Goal: Transaction & Acquisition: Purchase product/service

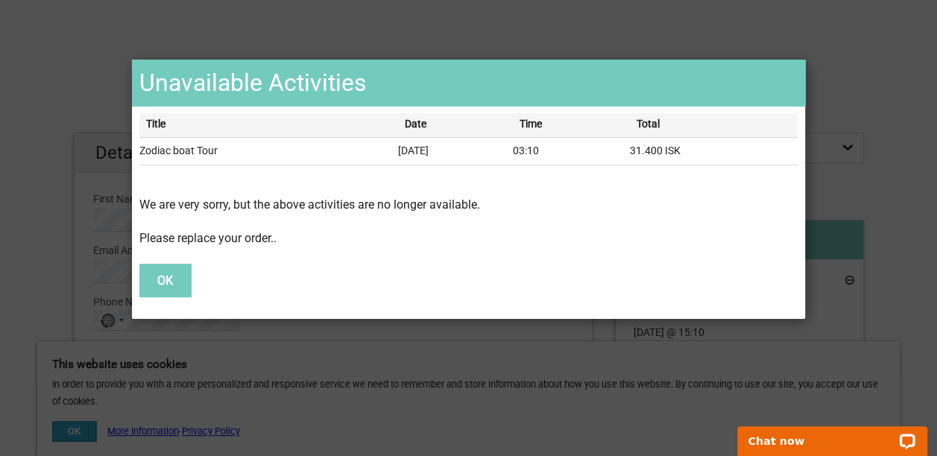
click at [170, 282] on button "OK" at bounding box center [164, 280] width 51 height 33
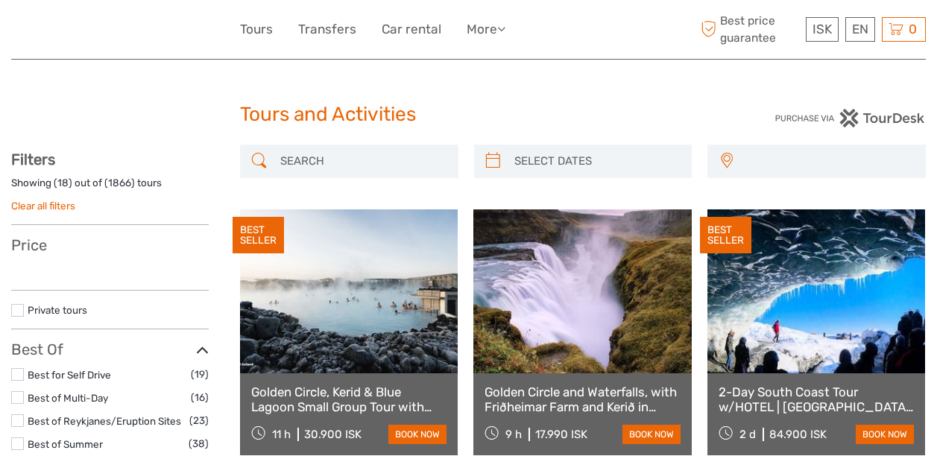
select select
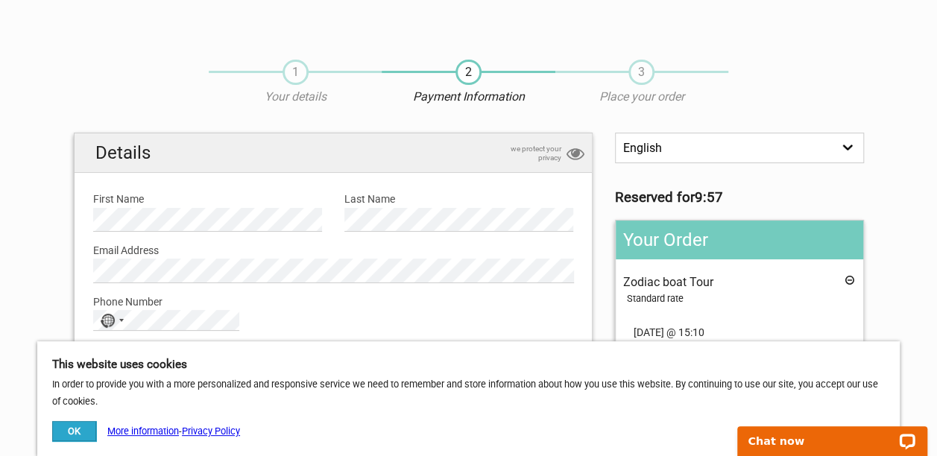
click at [79, 430] on button "OK" at bounding box center [74, 431] width 44 height 20
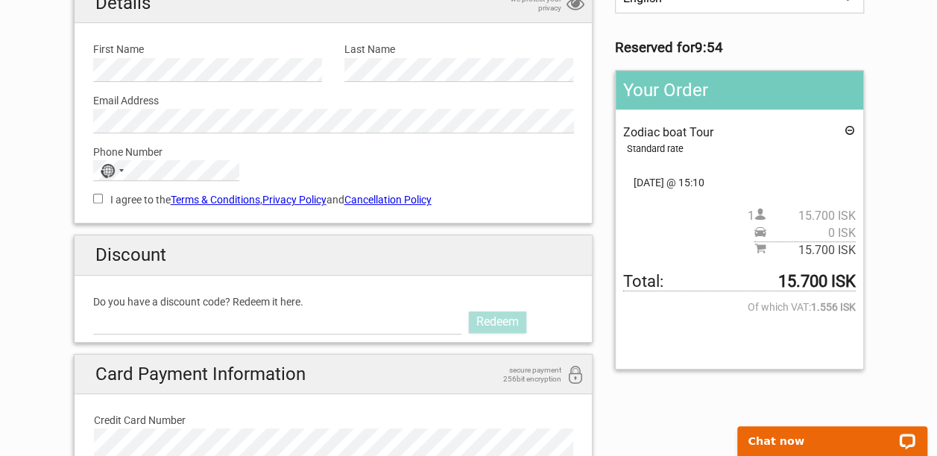
scroll to position [155, 0]
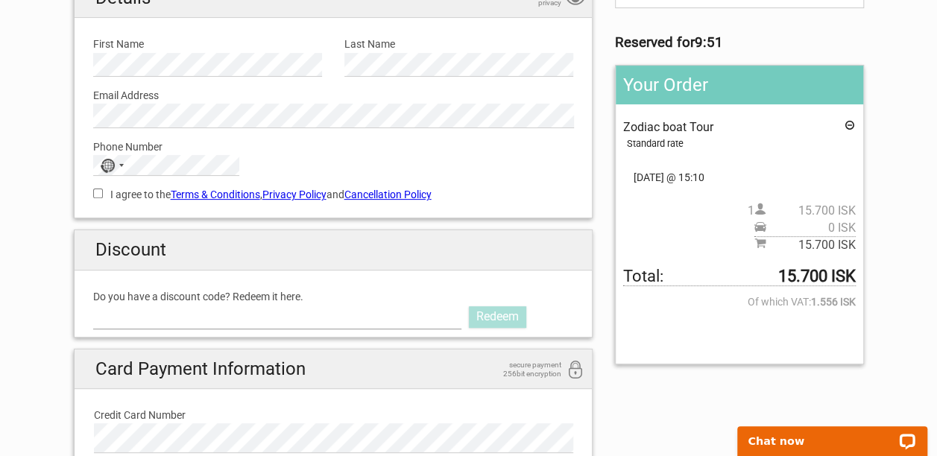
click at [246, 317] on input "Do you have a discount code? Redeem it here." at bounding box center [277, 317] width 369 height 24
paste input "https://www.aurorapass.is/zodiac-boat-tour/?utm_source=chatgpt.com"
type input "https://www.aurorapass.is/zodiac-boat-tour/?utm_source=chatgpt.com"
drag, startPoint x: 433, startPoint y: 312, endPoint x: 10, endPoint y: 306, distance: 422.1
click at [10, 306] on section "1 Your details 2 Payment Information 3 Place your order English Español Deutsch…" at bounding box center [468, 269] width 937 height 758
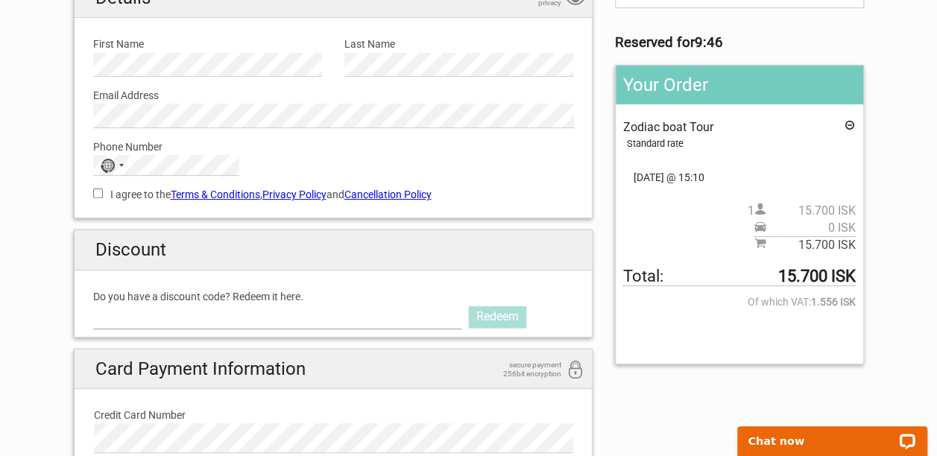
scroll to position [0, 0]
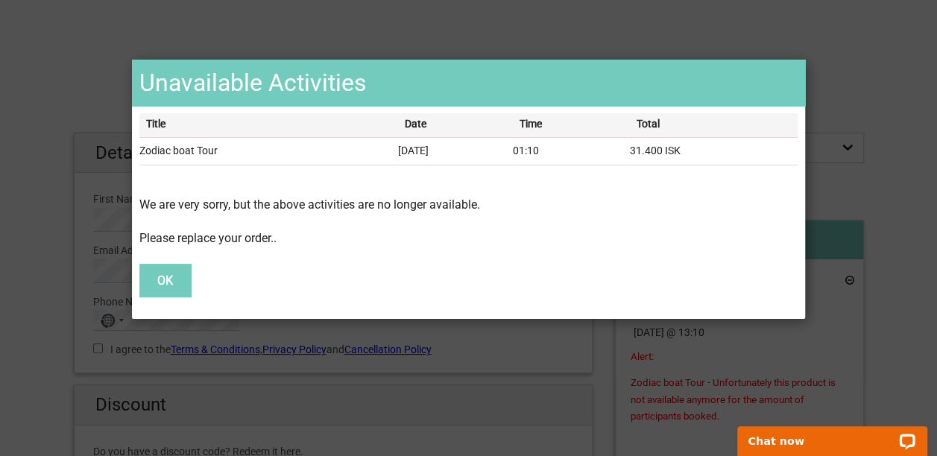
click at [169, 285] on button "OK" at bounding box center [164, 280] width 51 height 33
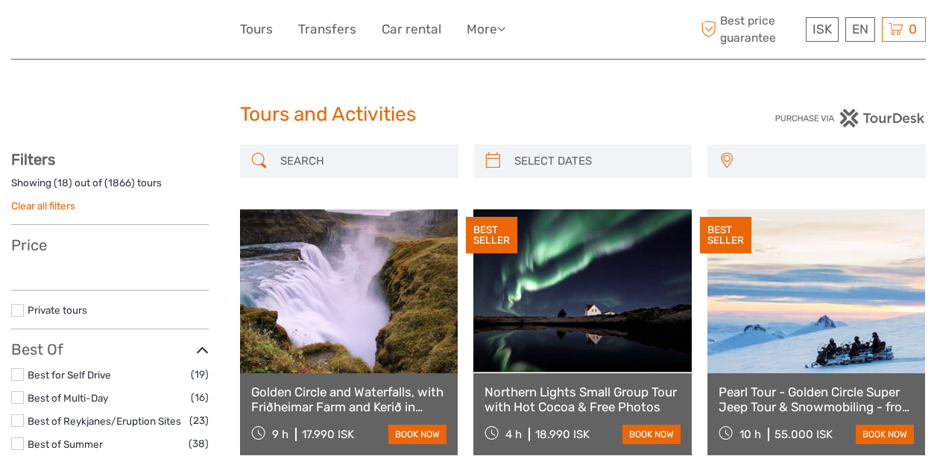
select select
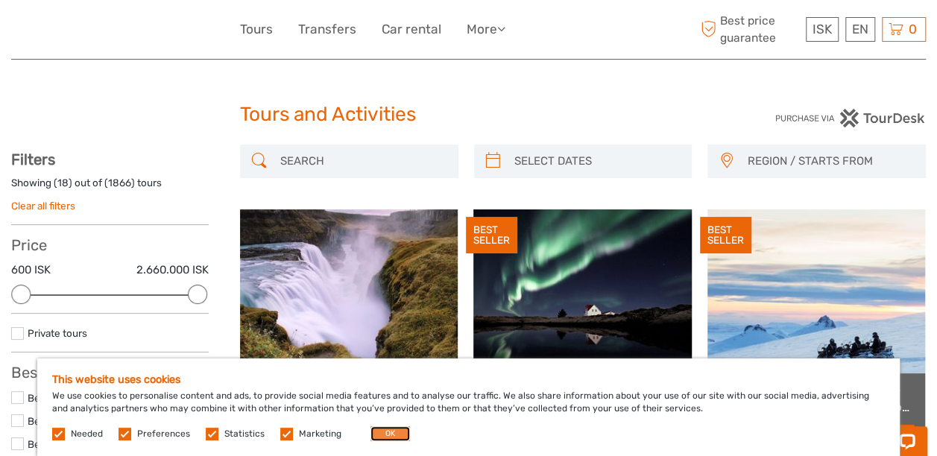
click at [383, 436] on button "OK" at bounding box center [391, 434] width 40 height 15
